Goal: Task Accomplishment & Management: Use online tool/utility

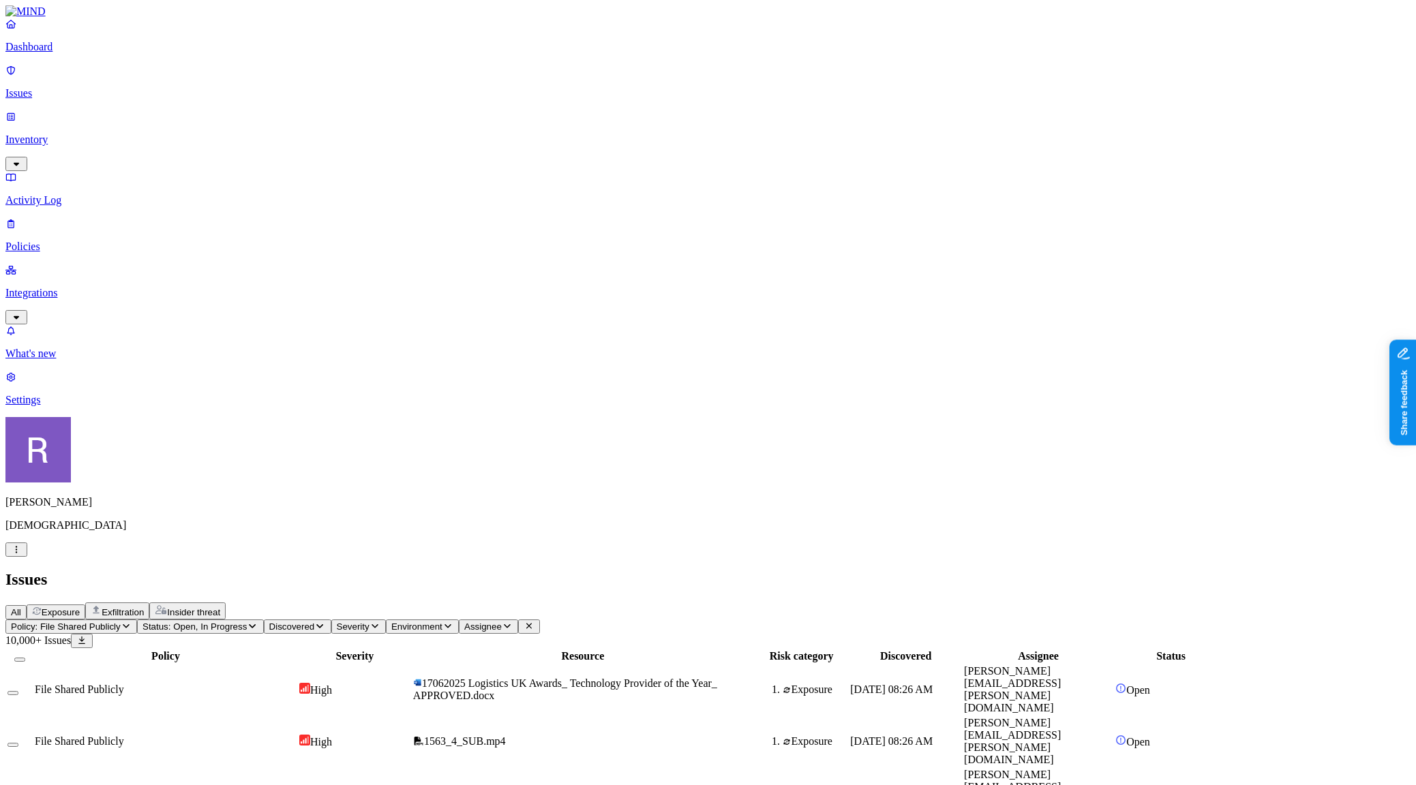
click at [22, 554] on icon "button" at bounding box center [16, 549] width 11 height 9
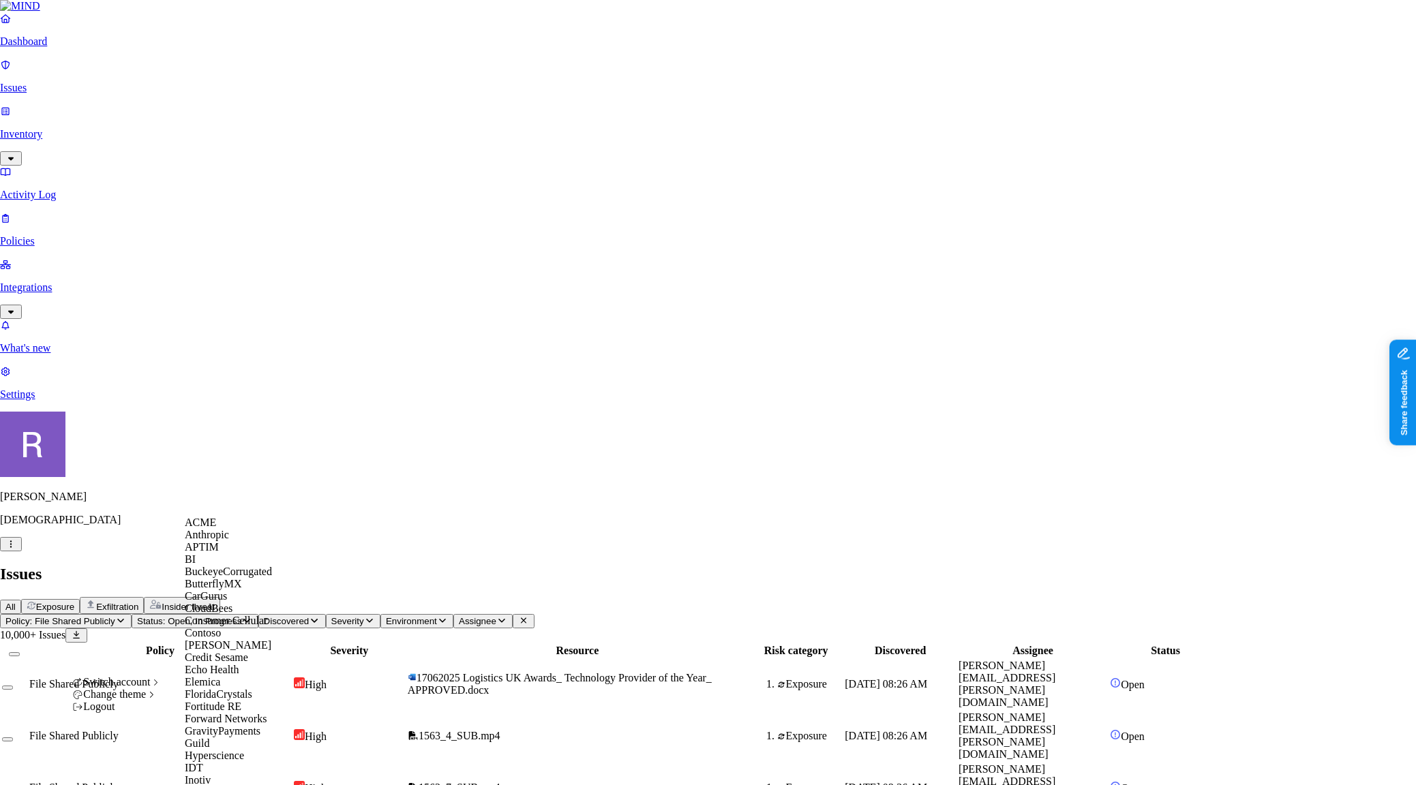
scroll to position [274, 0]
click at [228, 725] on span "GravityPayments" at bounding box center [223, 731] width 76 height 12
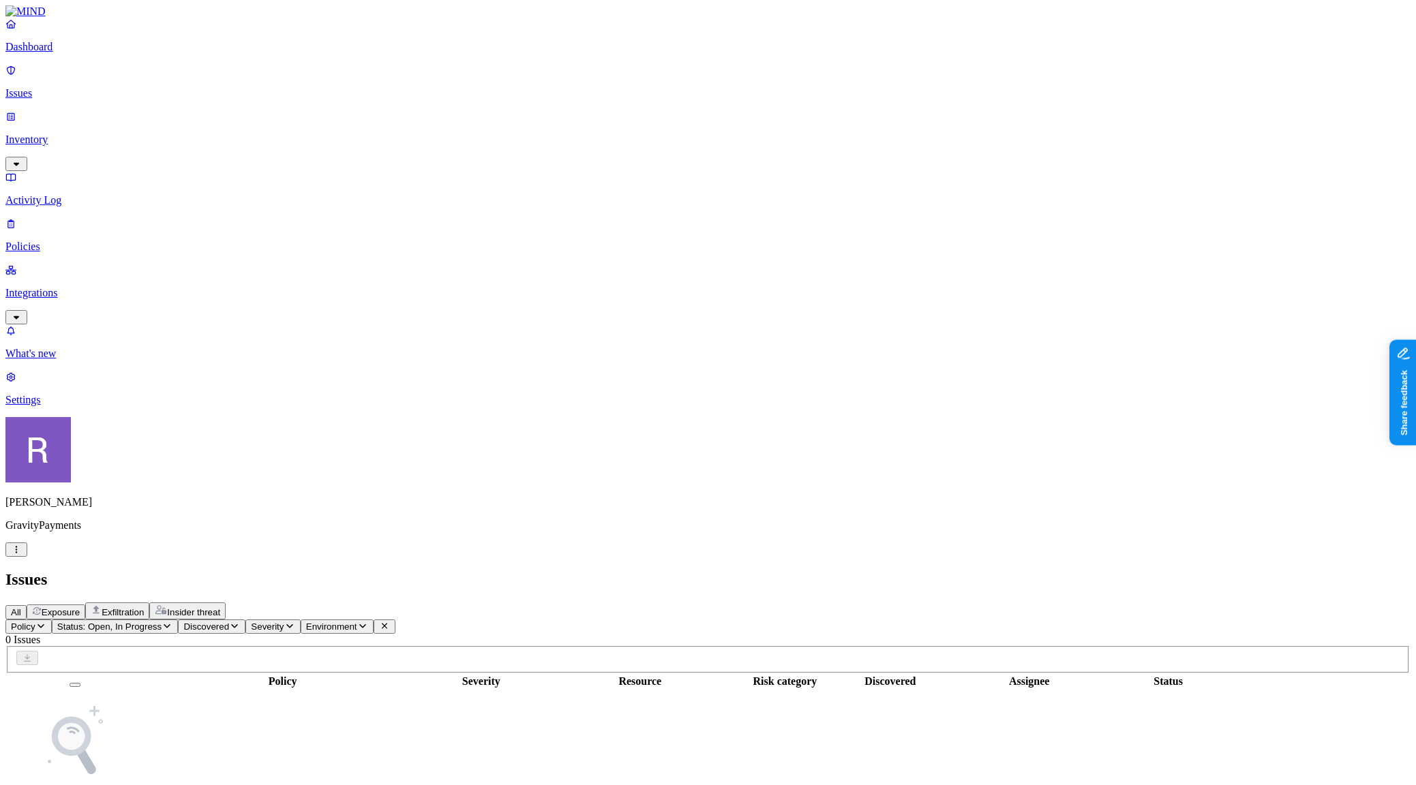
click at [58, 287] on p "Integrations" at bounding box center [707, 293] width 1405 height 12
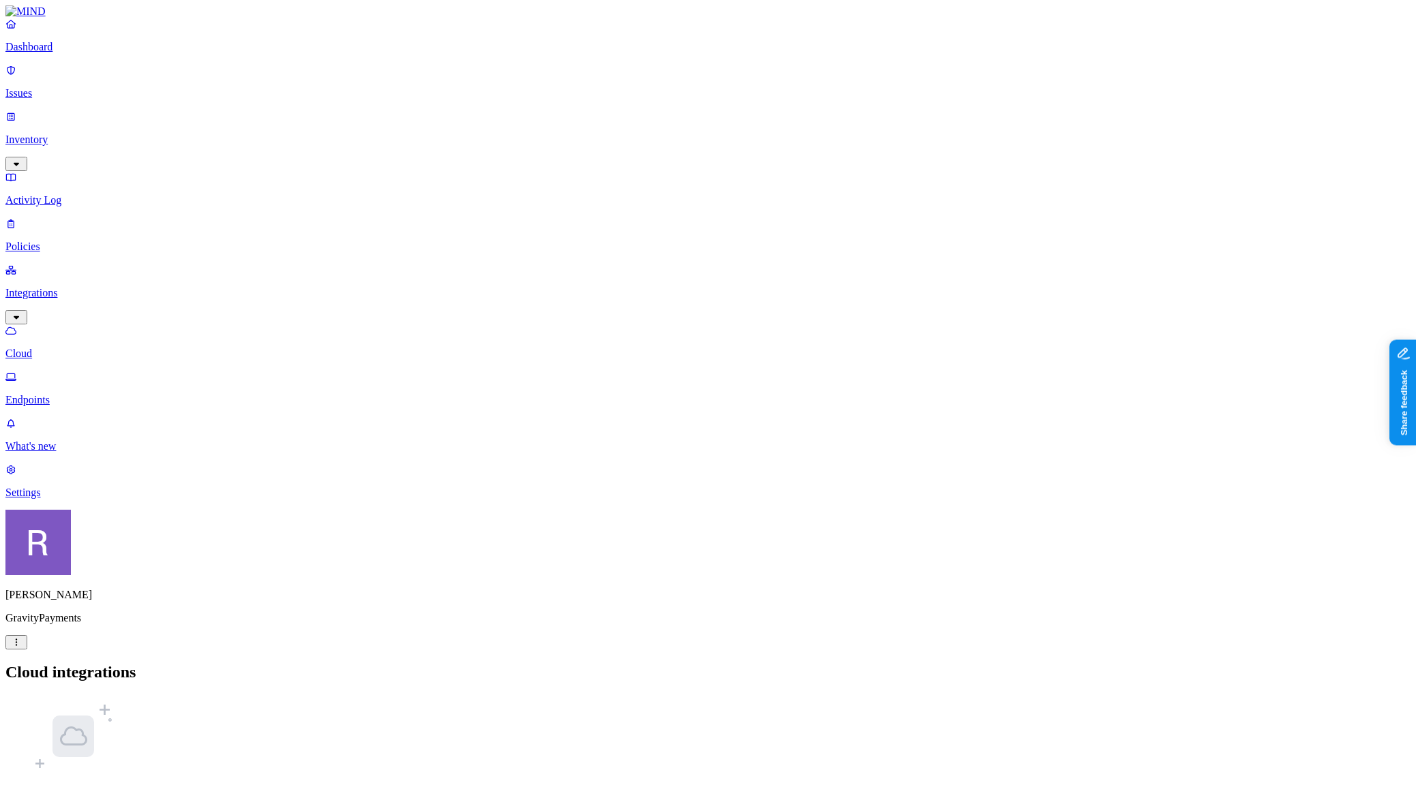
click at [127, 766] on html "Dashboard Issues Inventory Activity Log Policies Integrations Cloud Endpoints W…" at bounding box center [708, 439] width 1416 height 878
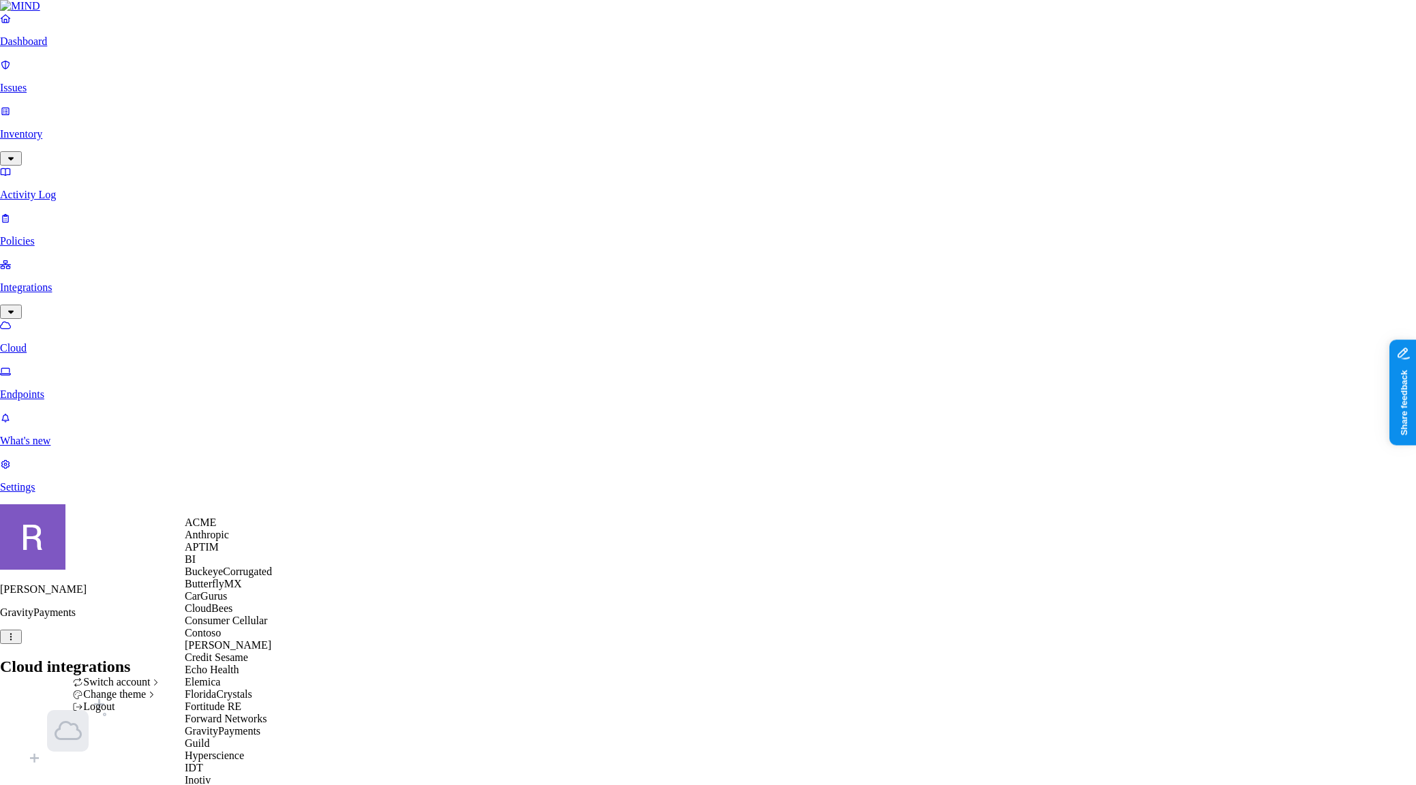
scroll to position [736, 0]
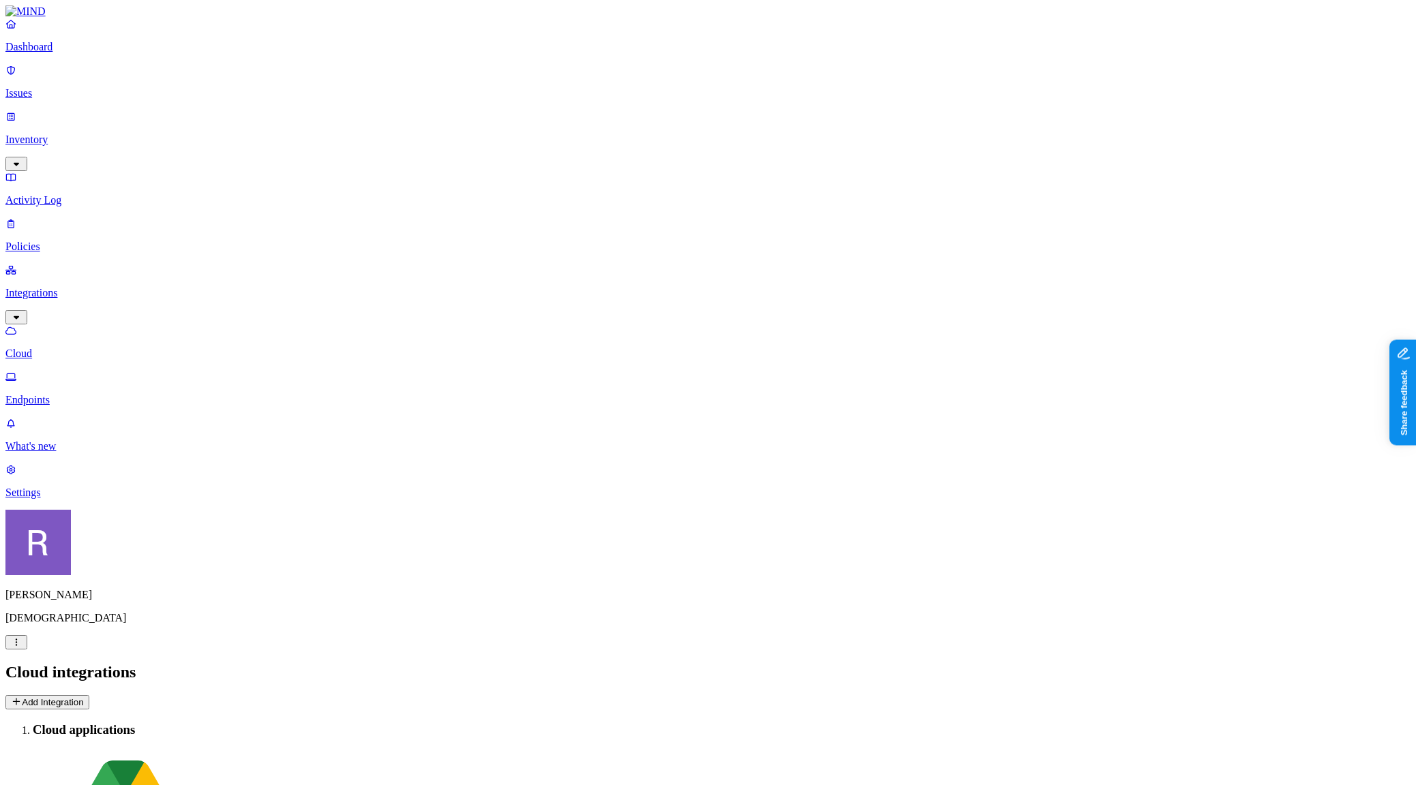
click at [63, 53] on p "Dashboard" at bounding box center [707, 47] width 1405 height 12
